Goal: Contribute content

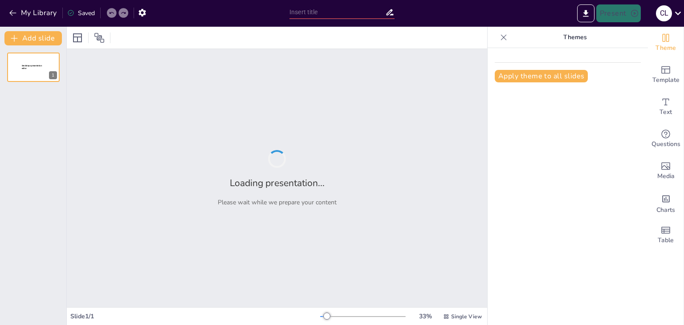
type input "Multiplication & Division: Storytime Fun!"
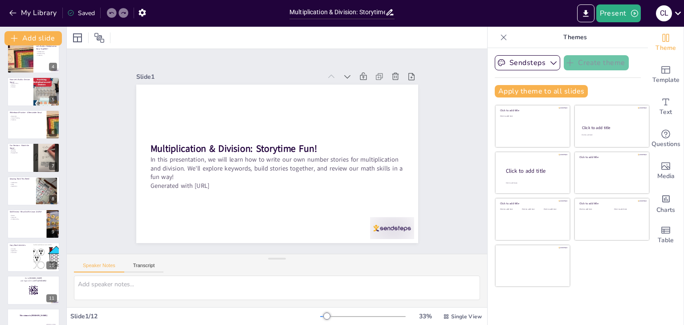
scroll to position [128, 0]
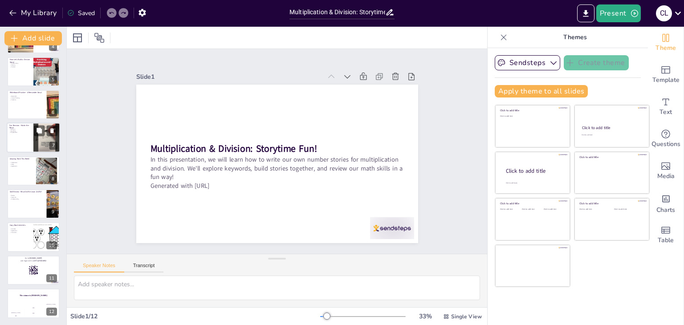
click at [35, 144] on div at bounding box center [46, 138] width 53 height 30
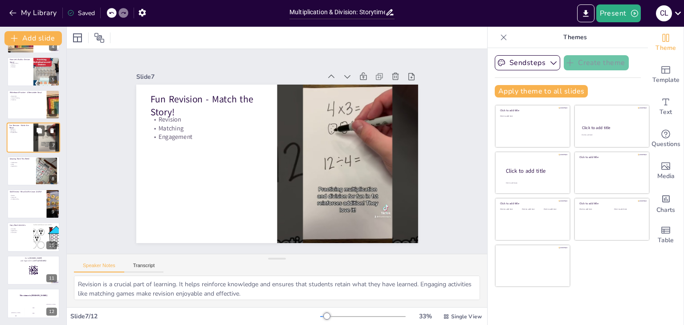
scroll to position [81, 0]
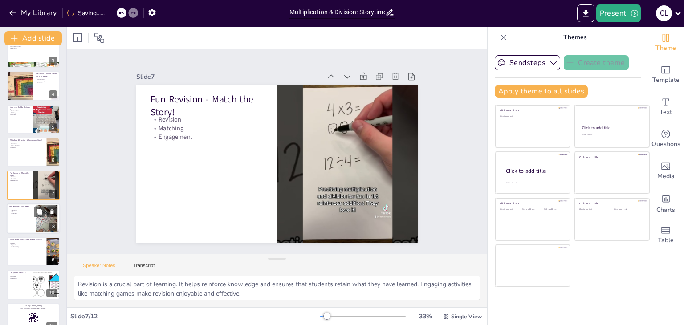
click at [29, 207] on div "Amazing Work This Week!" at bounding box center [21, 207] width 24 height 4
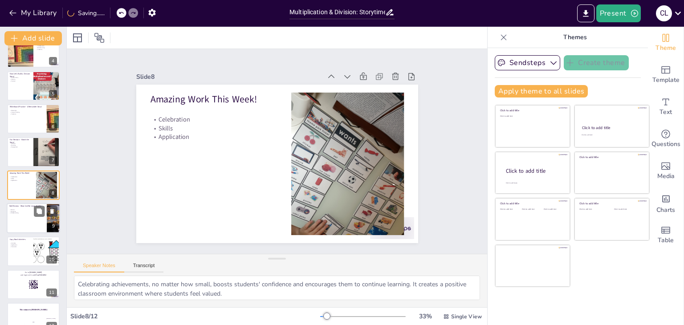
scroll to position [128, 0]
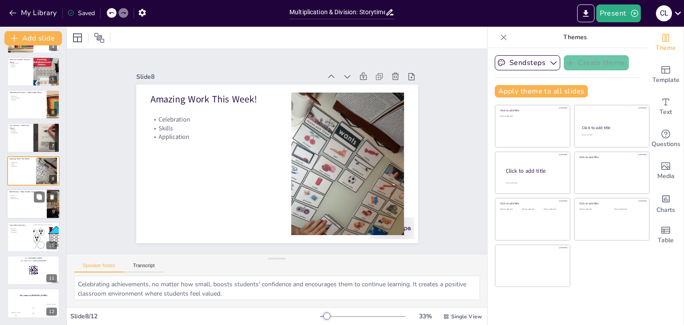
click at [17, 206] on div at bounding box center [33, 204] width 53 height 30
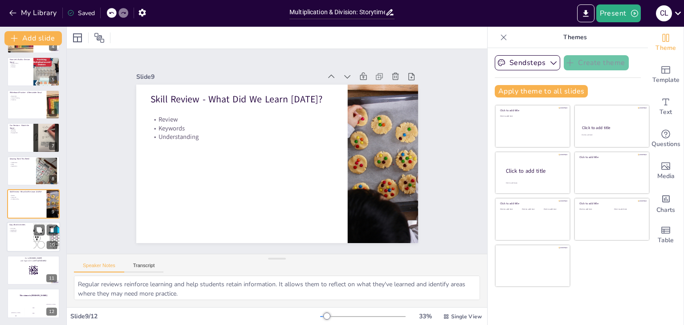
click at [22, 237] on div at bounding box center [33, 237] width 53 height 30
type textarea "Engaging in hands-on activities reinforces learning and allows students to prac…"
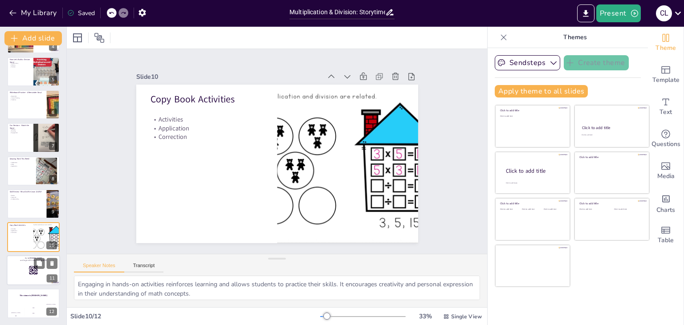
click at [29, 261] on p "and login with code Free72814852" at bounding box center [33, 260] width 48 height 3
